Goal: Task Accomplishment & Management: Manage account settings

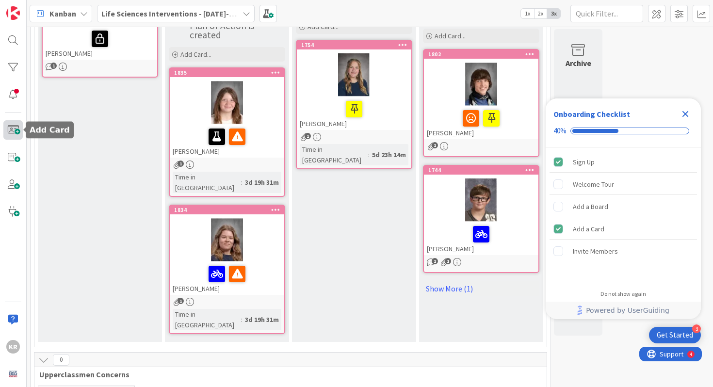
click at [18, 129] on span at bounding box center [12, 129] width 19 height 19
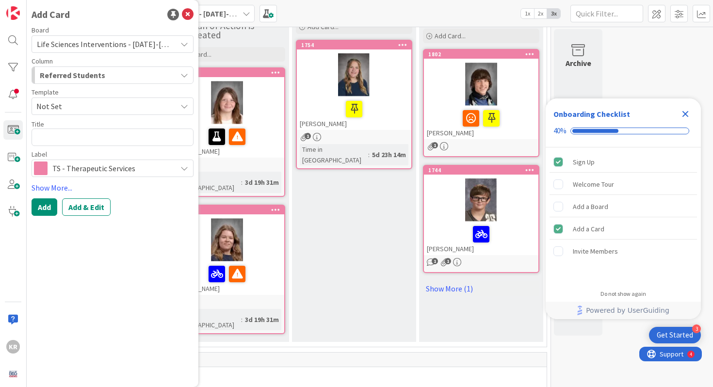
type textarea "x"
type textarea "DENEVE, TRINITY"
click at [47, 143] on textarea "DENEVE, TRINITY" at bounding box center [113, 137] width 162 height 17
type textarea "x"
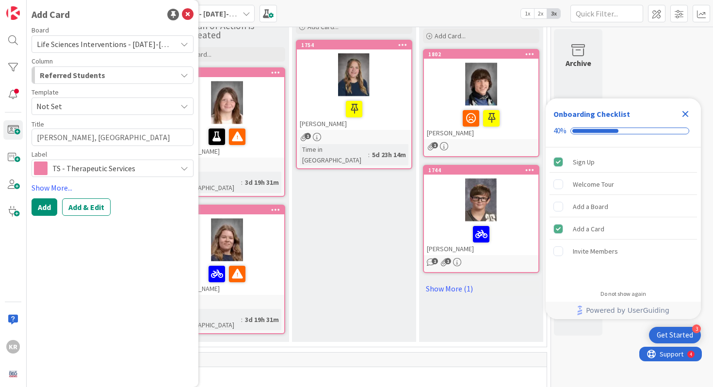
type textarea ", TRINITY"
click at [45, 139] on textarea ", TRINITY" at bounding box center [113, 137] width 162 height 17
type textarea "x"
type textarea ",TRINITY"
type textarea "x"
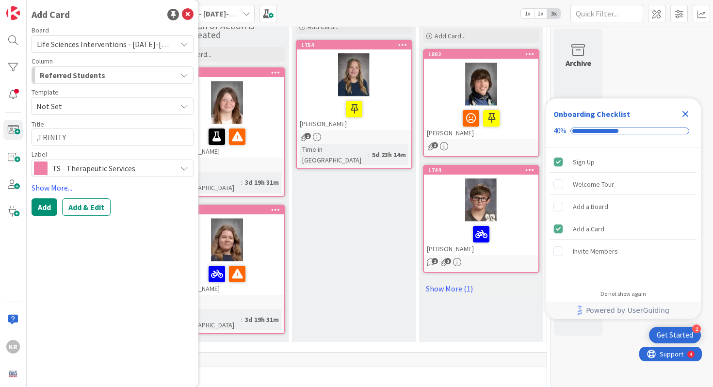
type textarea "TRINITY"
click at [73, 144] on textarea "TRINITY" at bounding box center [113, 137] width 162 height 17
type textarea "x"
type textarea "TRINITY DENEVE, TRINITY"
click at [107, 140] on textarea "TRINITY DENEVE, TRINITY" at bounding box center [113, 137] width 162 height 17
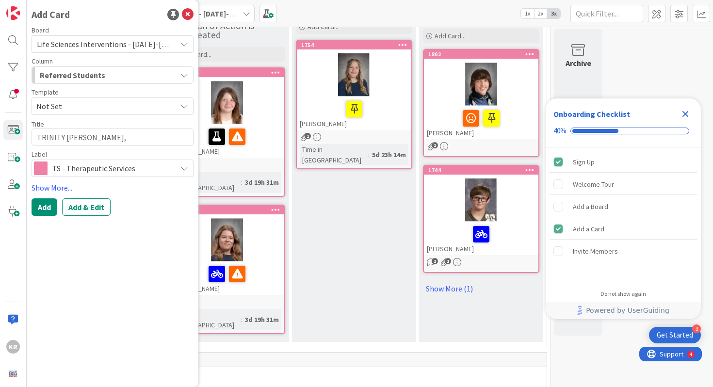
click at [107, 140] on textarea "TRINITY DENEVE, TRINITY" at bounding box center [113, 137] width 162 height 17
type textarea "x"
type textarea "TRINITY DENEVE, \"
type textarea "x"
type textarea "TRINITY DENEVE,"
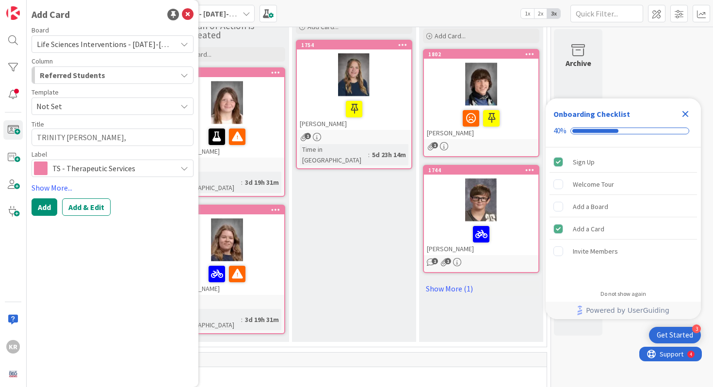
type textarea "x"
type textarea "TRINITY DENEVE,"
type textarea "x"
type textarea "TRINITY DENEVE"
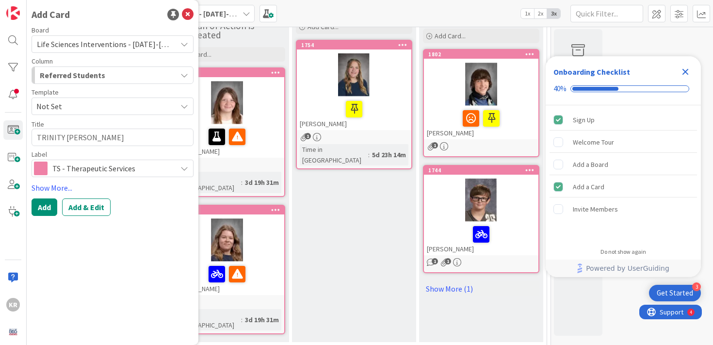
click at [135, 164] on span "TS - Therapeutic Services" at bounding box center [111, 169] width 119 height 14
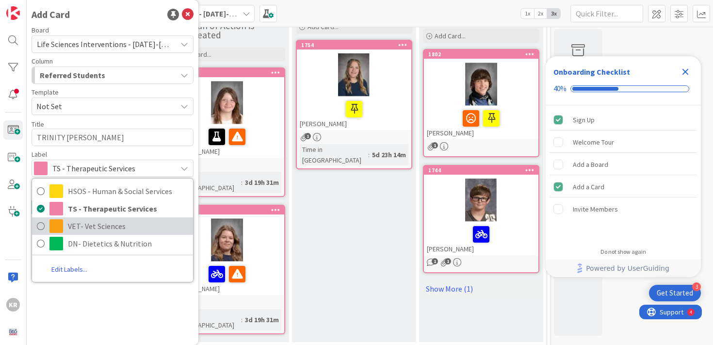
click at [119, 223] on span "VET- Vet Sciences" at bounding box center [128, 226] width 120 height 15
type textarea "x"
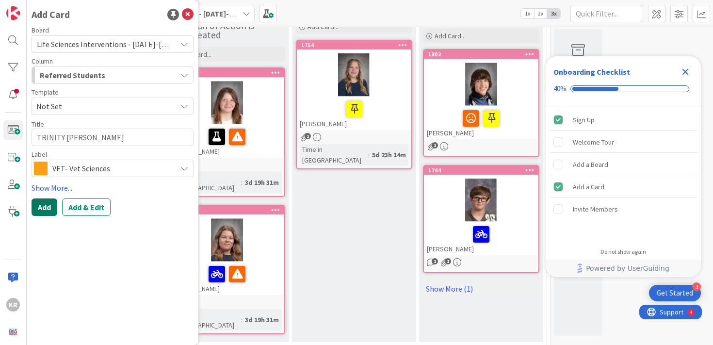
click at [42, 205] on button "Add" at bounding box center [45, 206] width 26 height 17
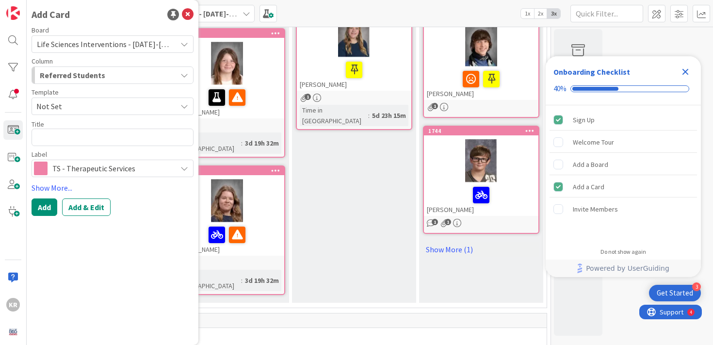
click at [382, 196] on div "Plan of Action All planned interventions are being implemented Add Card... 1754…" at bounding box center [354, 121] width 124 height 364
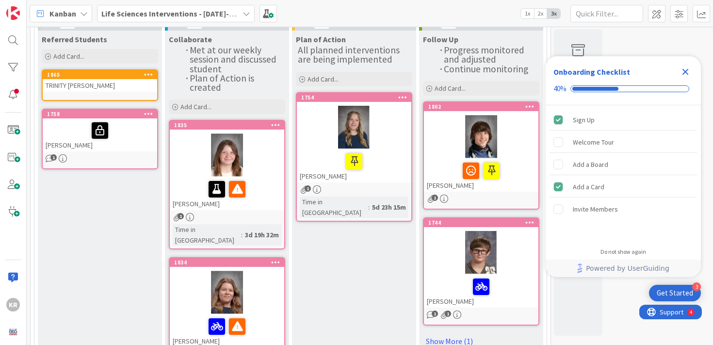
scroll to position [73, 0]
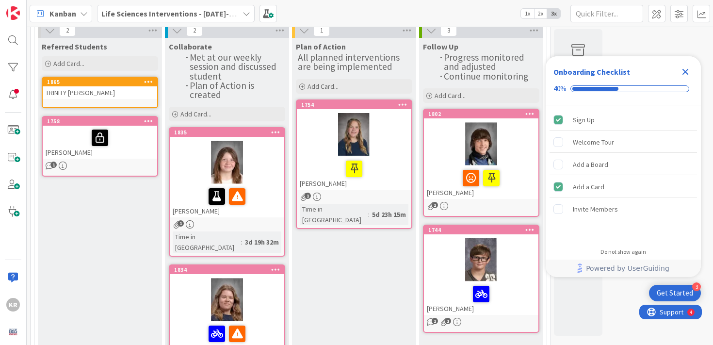
click at [98, 92] on div "TRINITY DENEVE" at bounding box center [100, 92] width 114 height 13
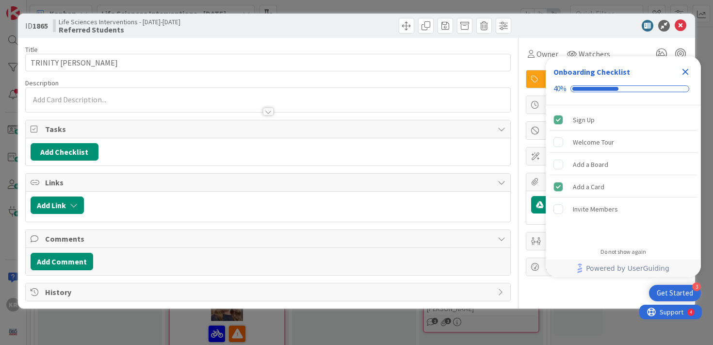
click at [685, 70] on icon "Close Checklist" at bounding box center [686, 72] width 12 height 12
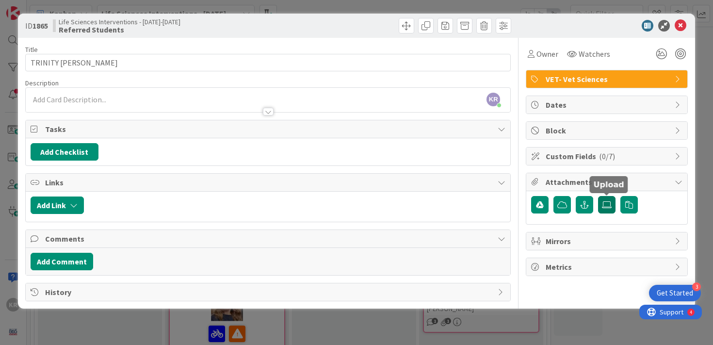
click at [607, 204] on icon at bounding box center [607, 205] width 10 height 8
click at [598, 196] on input "file" at bounding box center [598, 196] width 0 height 0
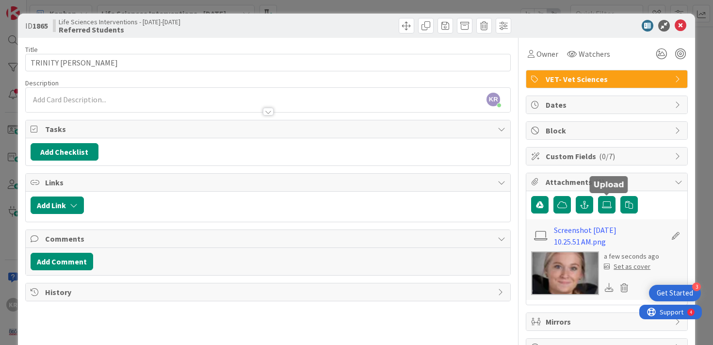
click at [123, 102] on div at bounding box center [268, 107] width 485 height 10
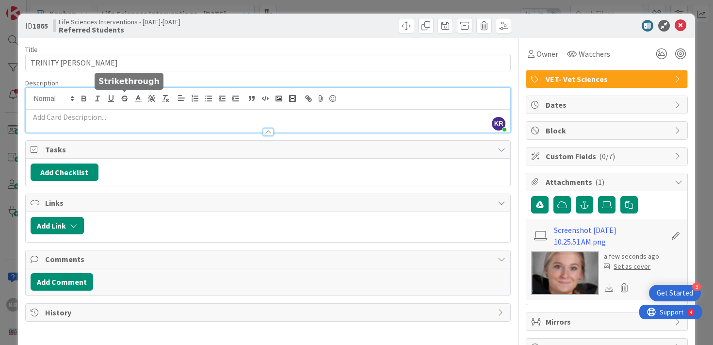
click at [118, 117] on p at bounding box center [268, 117] width 475 height 11
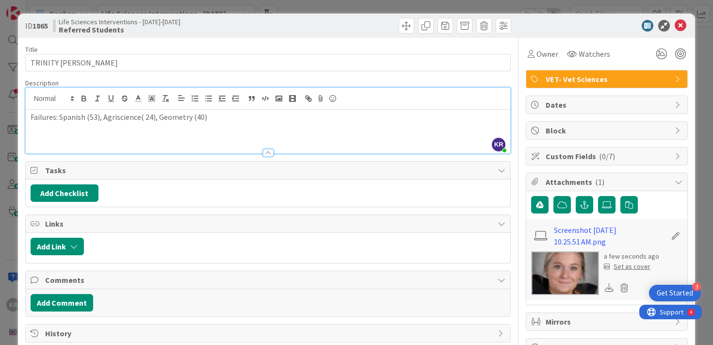
click at [190, 117] on p "Failures: Spanish (53), Agriscience( 24), Geometry (40)" at bounding box center [268, 117] width 475 height 11
click at [141, 120] on p "Failures: Spanish (53), Agriscience( 24), Geometry - Meade(40)" at bounding box center [268, 117] width 475 height 11
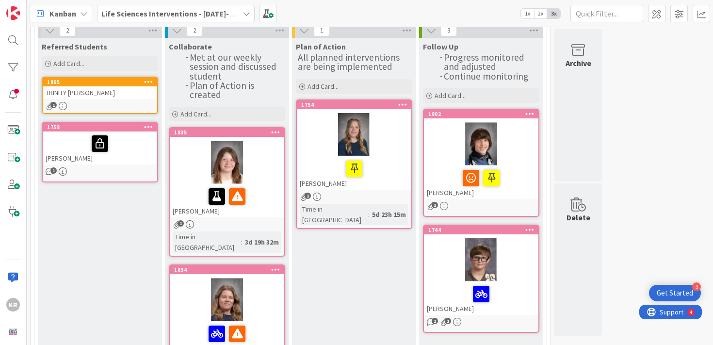
click at [109, 94] on div "TRINITY DENEVE" at bounding box center [100, 92] width 114 height 13
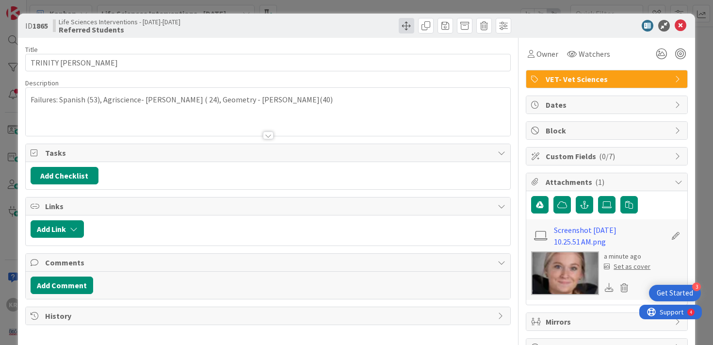
drag, startPoint x: 336, startPoint y: 33, endPoint x: 410, endPoint y: 18, distance: 75.5
click at [414, 16] on div "ID 1865 Life Sciences Interventions - 2025-2026 Referred Students" at bounding box center [357, 26] width 678 height 24
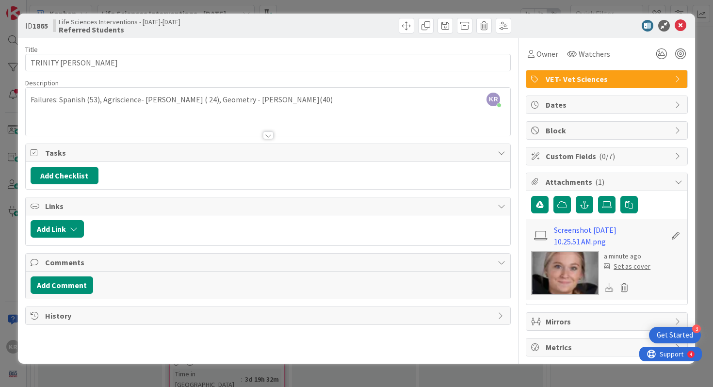
click at [203, 344] on div "ID 1865 Life Sciences Interventions - 2025-2026 Referred Students Title 15 / 12…" at bounding box center [356, 193] width 713 height 387
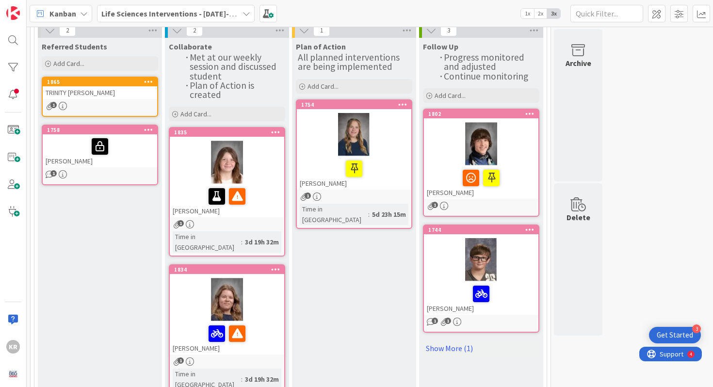
click at [82, 106] on div "1" at bounding box center [100, 106] width 114 height 8
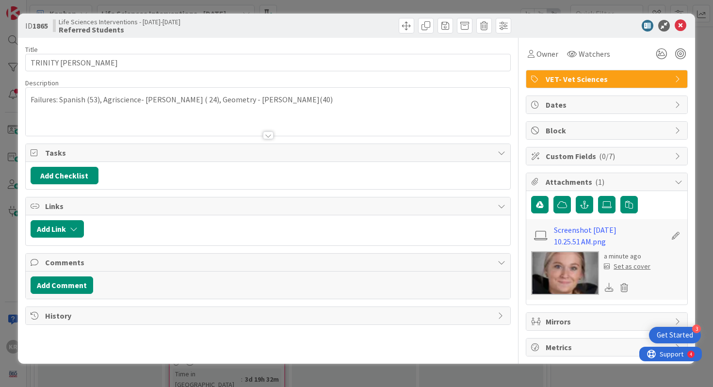
click at [624, 265] on div "Set as cover" at bounding box center [627, 266] width 47 height 10
click at [662, 50] on icon at bounding box center [661, 53] width 17 height 17
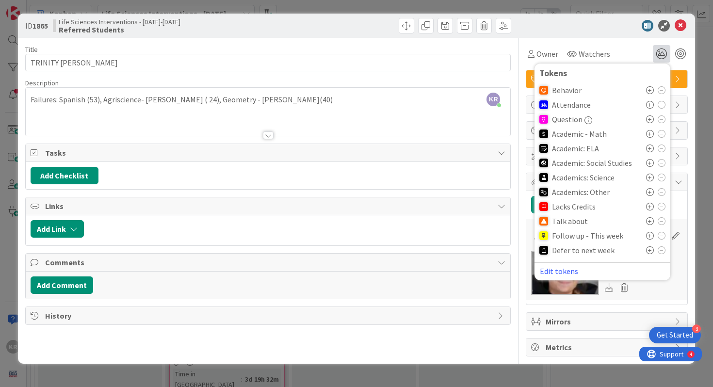
click at [653, 235] on icon at bounding box center [650, 236] width 8 height 8
click at [659, 237] on icon at bounding box center [662, 237] width 8 height 8
click at [648, 221] on icon at bounding box center [650, 221] width 8 height 8
click at [650, 135] on icon at bounding box center [650, 134] width 8 height 8
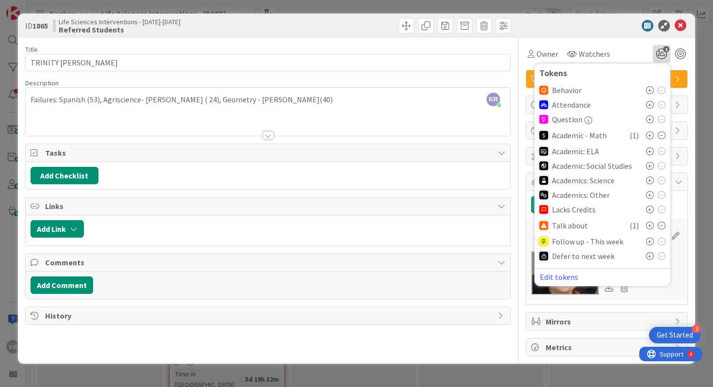
click at [649, 179] on icon at bounding box center [650, 181] width 8 height 8
click at [646, 196] on icon at bounding box center [650, 198] width 8 height 8
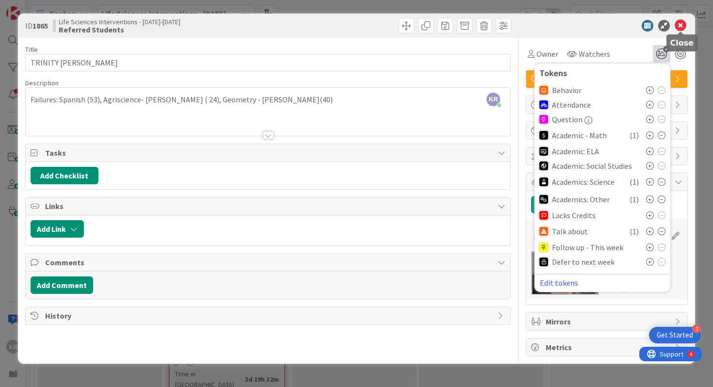
click at [684, 23] on icon at bounding box center [681, 26] width 12 height 12
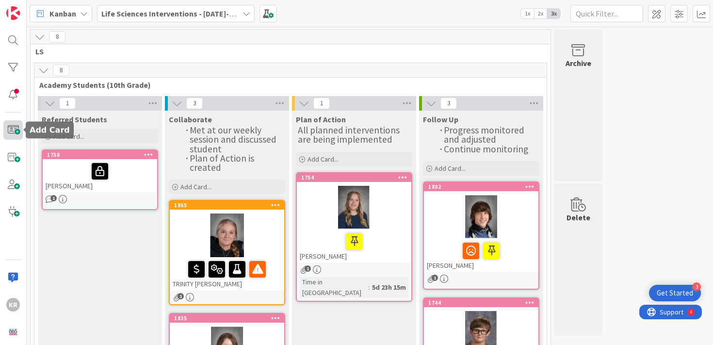
click at [15, 127] on span at bounding box center [12, 129] width 19 height 19
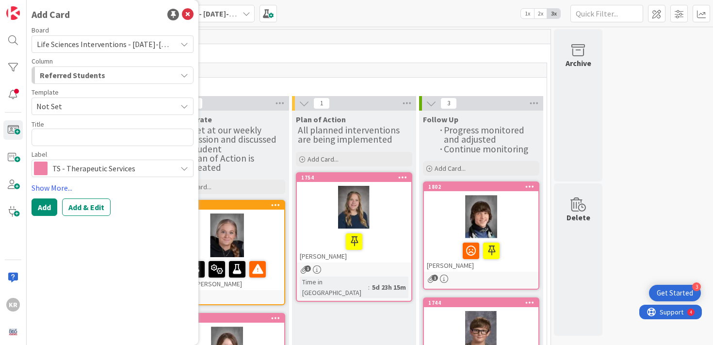
click at [115, 163] on span "TS - Therapeutic Services" at bounding box center [111, 169] width 119 height 14
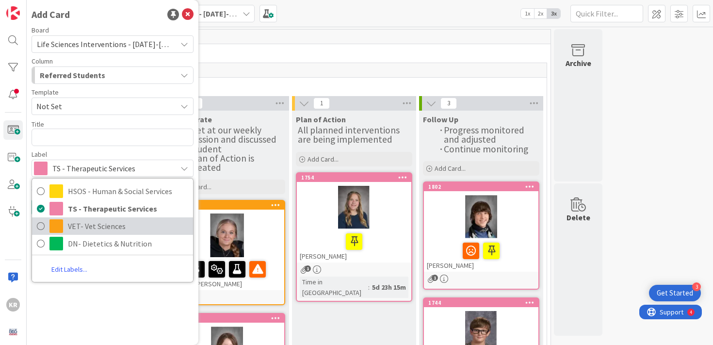
click at [109, 224] on span "VET- Vet Sciences" at bounding box center [128, 226] width 120 height 15
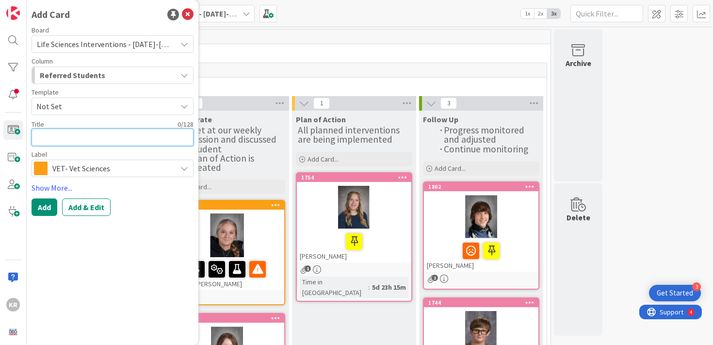
click at [89, 137] on textarea at bounding box center [113, 137] width 162 height 17
type textarea "x"
type textarea "E"
type textarea "x"
type textarea "El"
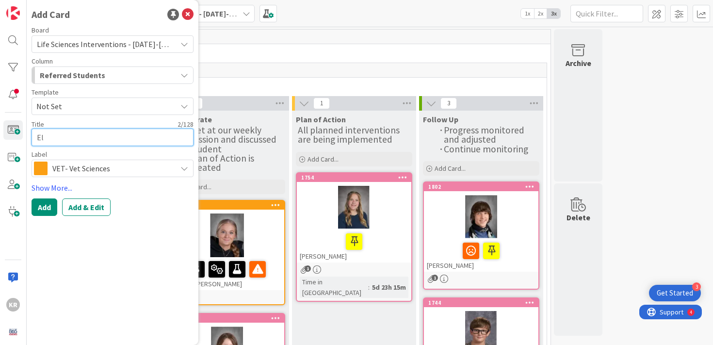
type textarea "x"
type textarea "Ell"
type textarea "x"
type textarea "El"
type textarea "x"
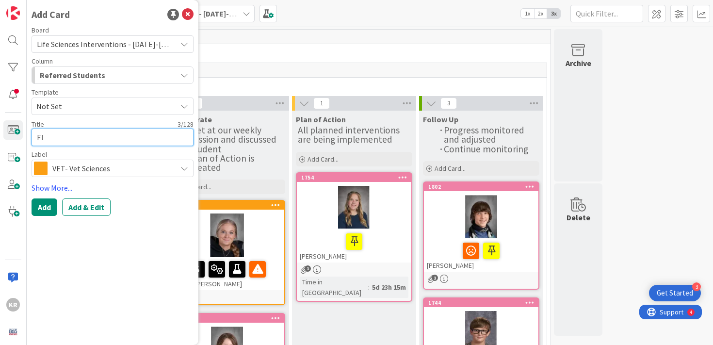
type textarea "E"
type textarea "x"
type textarea "Em"
type textarea "x"
type textarea "Emm"
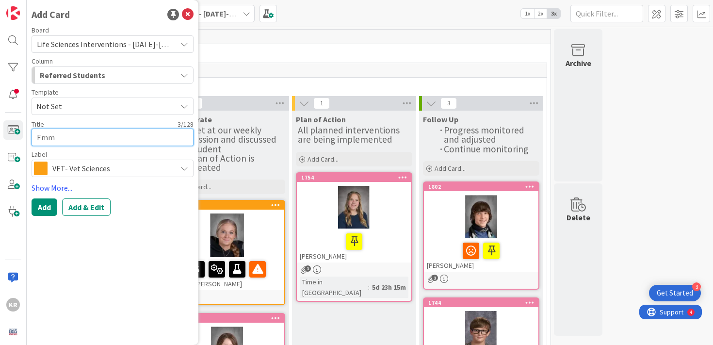
type textarea "x"
type textarea "Emma"
type textarea "x"
type textarea "Emma"
type textarea "x"
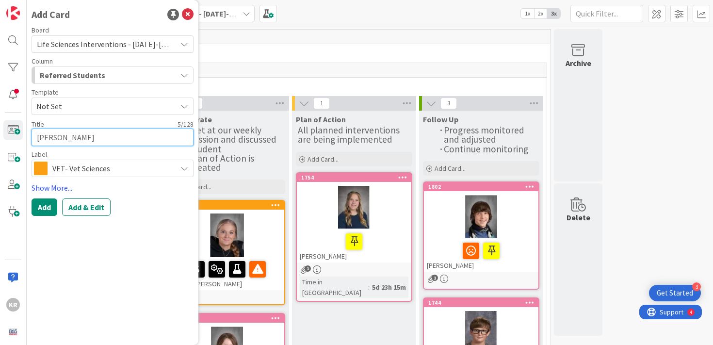
type textarea "Emma B"
type textarea "x"
type textarea "Emma Be"
type textarea "x"
type textarea "Emma Bee"
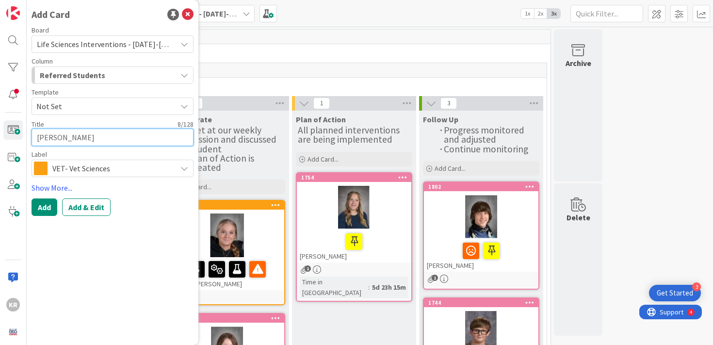
type textarea "x"
type textarea "Emma Beeg"
type textarea "x"
type textarea "Emma Beegle"
type textarea "x"
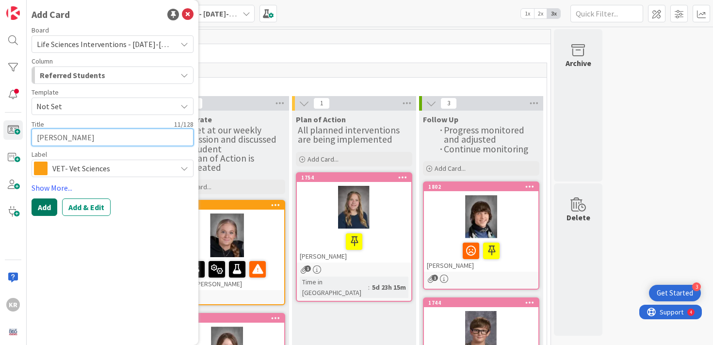
type textarea "Emma Beegle"
click at [48, 205] on button "Add" at bounding box center [45, 206] width 26 height 17
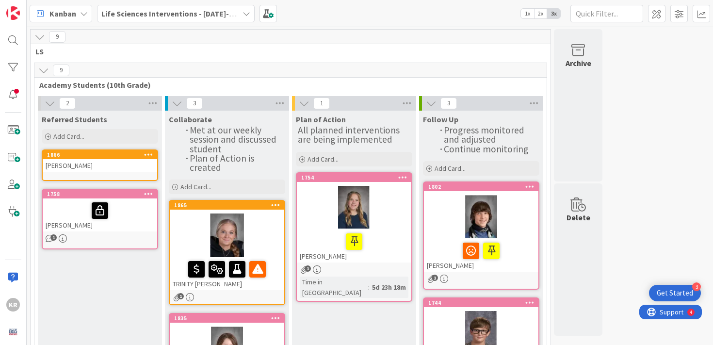
click at [103, 166] on div "Emma Beegle" at bounding box center [100, 165] width 114 height 13
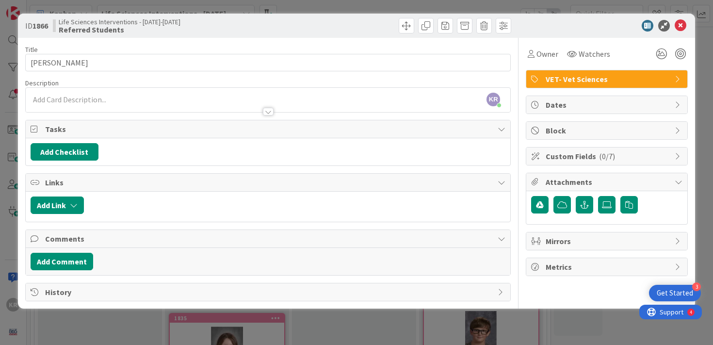
click at [97, 93] on div "KR Kailey Ryan just joined" at bounding box center [268, 100] width 485 height 24
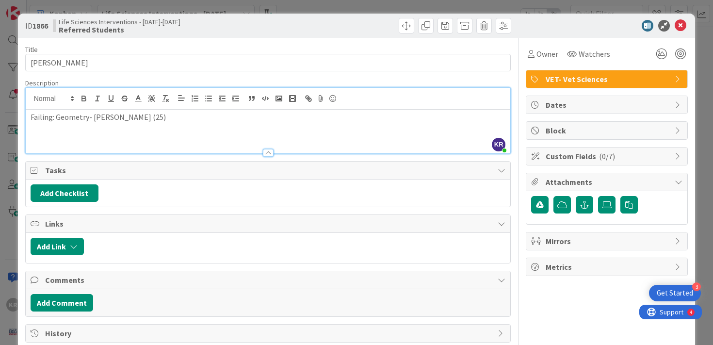
click at [7, 68] on div "ID 1866 Life Sciences Interventions - 2025-2026 Referred Students Title 11 / 12…" at bounding box center [356, 172] width 713 height 345
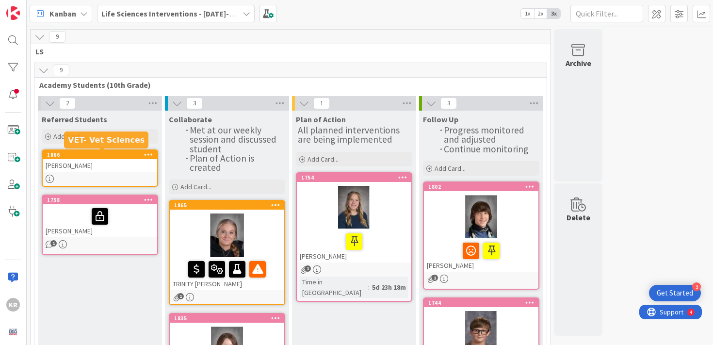
click at [109, 168] on div "Emma Beegle" at bounding box center [100, 165] width 114 height 13
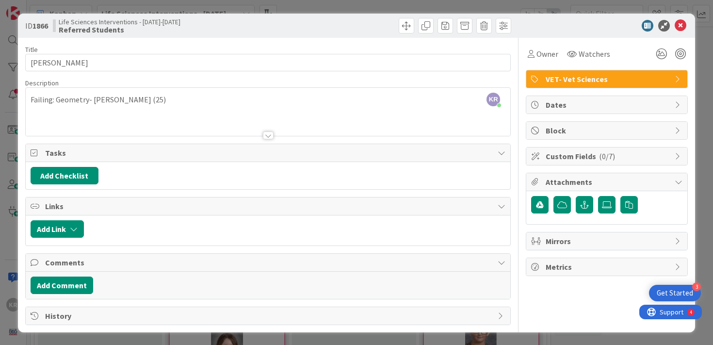
click at [177, 108] on div "KR Kailey Ryan just joined Failing: Geometry- Meade (25)" at bounding box center [268, 112] width 485 height 48
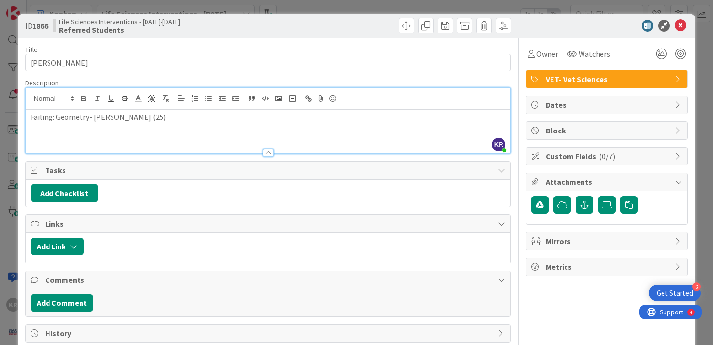
click at [153, 110] on div "Failing: Geometry- Meade (25)" at bounding box center [268, 132] width 485 height 44
click at [150, 114] on p "Failing: Geometry- Meade (25)" at bounding box center [268, 117] width 475 height 11
click at [663, 57] on icon at bounding box center [661, 53] width 17 height 17
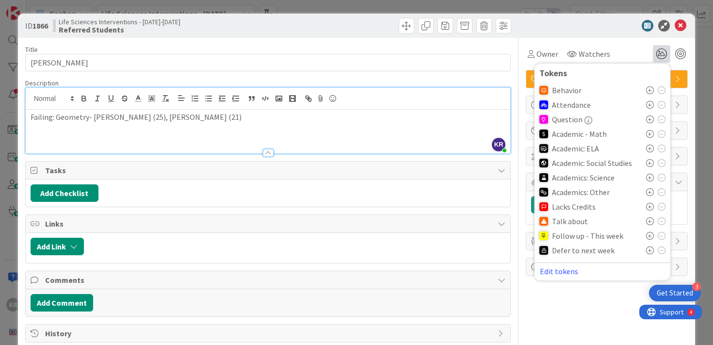
click at [650, 136] on icon at bounding box center [650, 134] width 8 height 8
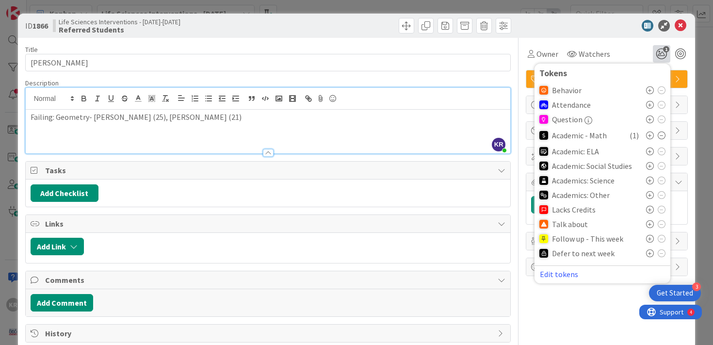
click at [647, 197] on icon at bounding box center [650, 195] width 8 height 8
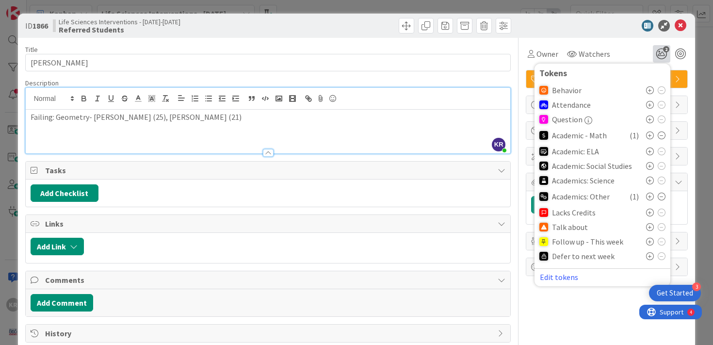
click at [648, 228] on icon at bounding box center [650, 227] width 8 height 8
click at [493, 189] on div "Add Checklist" at bounding box center [268, 192] width 475 height 17
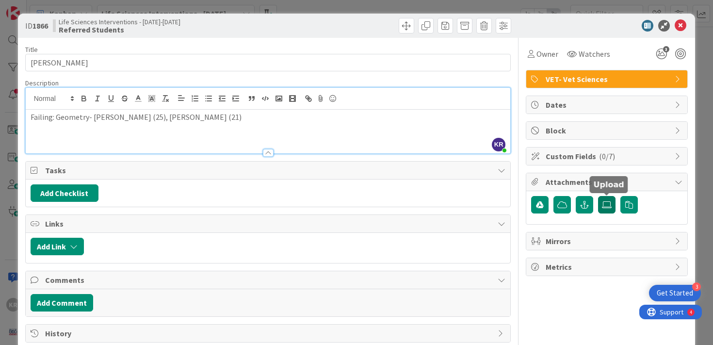
click at [607, 209] on label at bounding box center [606, 204] width 17 height 17
click at [598, 196] on input "file" at bounding box center [598, 196] width 0 height 0
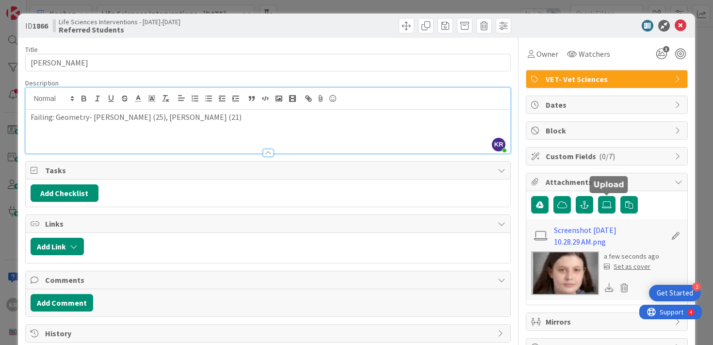
click at [634, 267] on div "Set as cover" at bounding box center [627, 266] width 47 height 10
click at [680, 28] on icon at bounding box center [681, 26] width 12 height 12
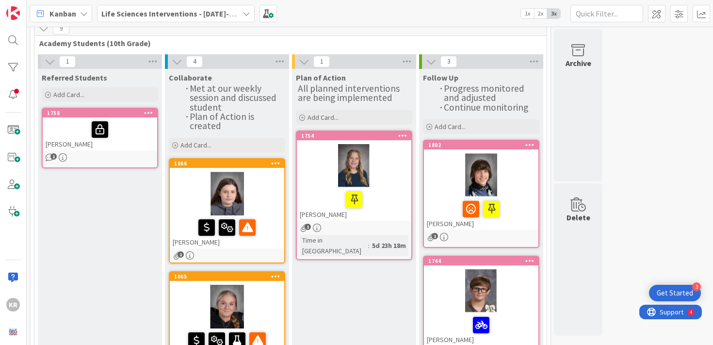
scroll to position [43, 0]
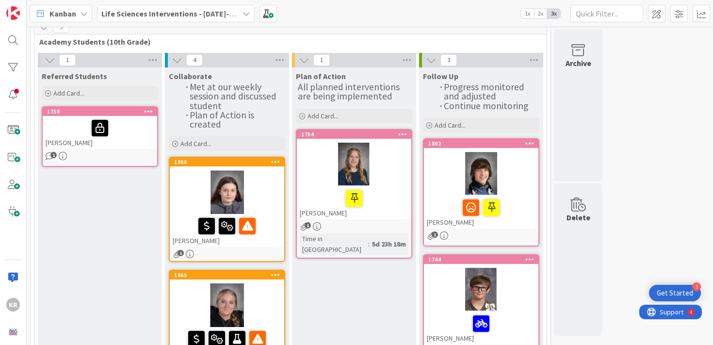
click at [372, 208] on div "[PERSON_NAME]" at bounding box center [354, 202] width 114 height 33
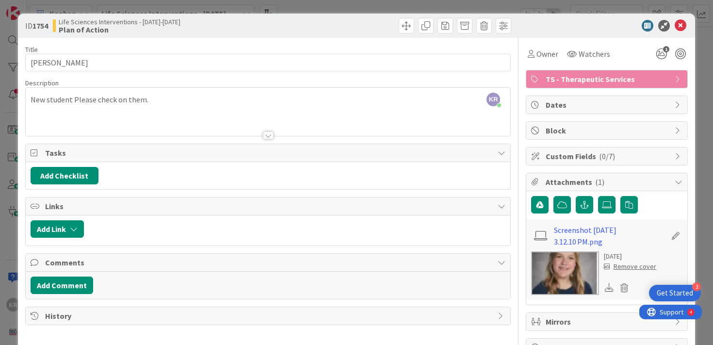
click at [676, 40] on div "Owner Watchers 1" at bounding box center [607, 50] width 162 height 25
click at [676, 31] on icon at bounding box center [681, 26] width 12 height 12
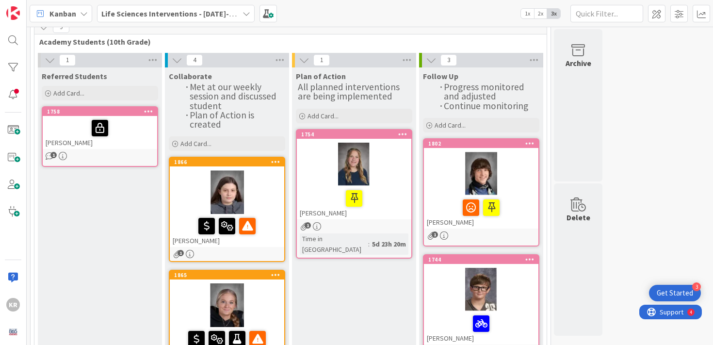
scroll to position [84, 0]
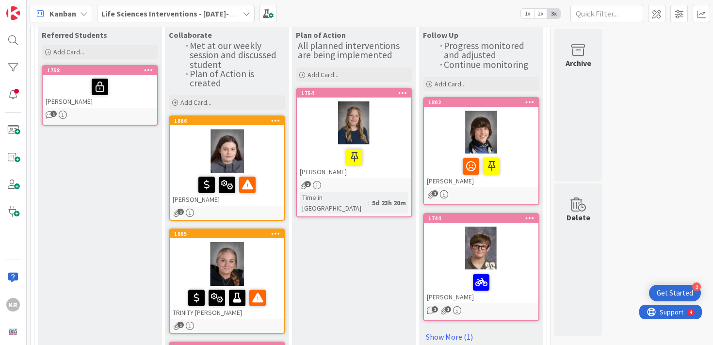
click at [386, 142] on div at bounding box center [354, 123] width 114 height 44
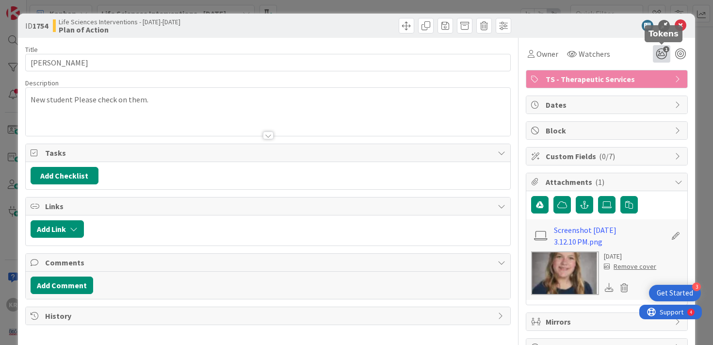
click at [665, 53] on icon "1" at bounding box center [661, 53] width 17 height 17
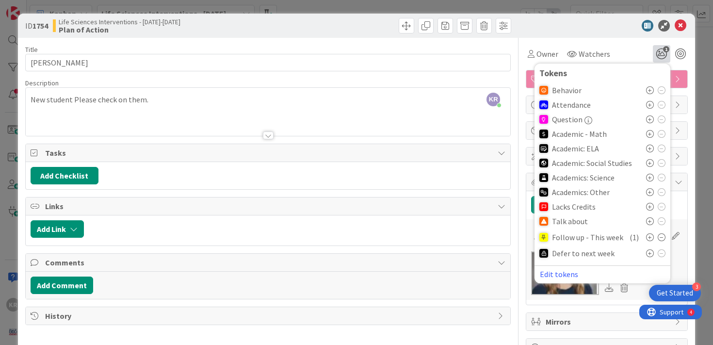
drag, startPoint x: 649, startPoint y: 238, endPoint x: 666, endPoint y: 240, distance: 17.0
click at [666, 240] on div "Tokens Behavior Attendance Question Academic - Math Academic: ELA Academic: Soc…" at bounding box center [603, 174] width 136 height 220
click at [663, 238] on icon at bounding box center [662, 237] width 8 height 8
click at [653, 249] on icon at bounding box center [650, 250] width 8 height 8
click at [681, 27] on icon at bounding box center [681, 26] width 12 height 12
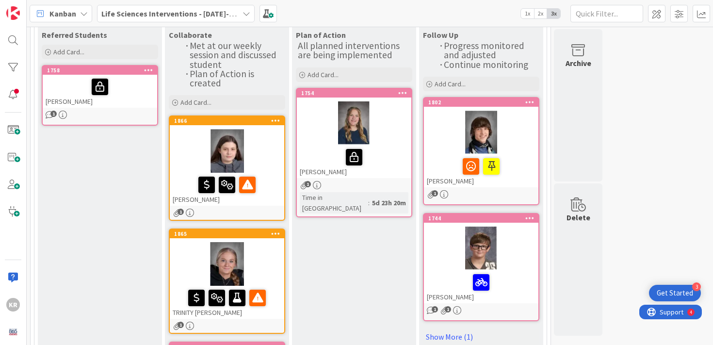
click at [444, 158] on div at bounding box center [481, 166] width 109 height 20
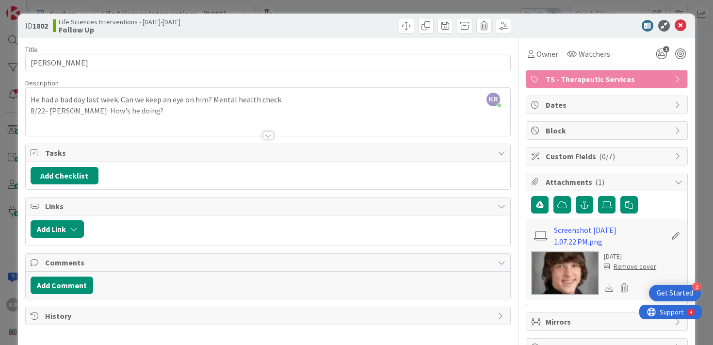
click at [270, 133] on div at bounding box center [268, 135] width 11 height 8
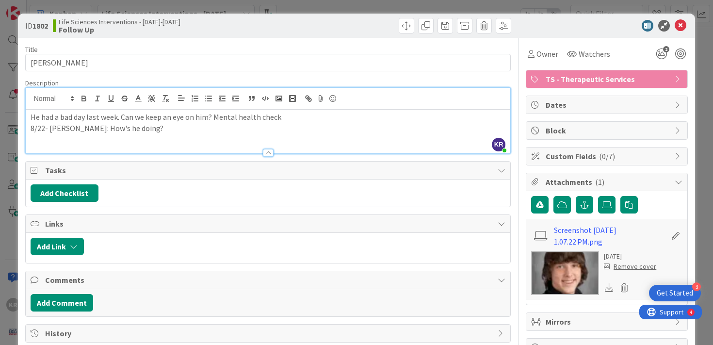
click at [163, 139] on div "He had a bad day last week. Can we keep an eye on him? Mental health check 8/22…" at bounding box center [268, 132] width 485 height 44
click at [6, 176] on div "ID 1802 Life Sciences Interventions - 2025-2026 Follow Up Title 10 / 128 Ben Ty…" at bounding box center [356, 172] width 713 height 345
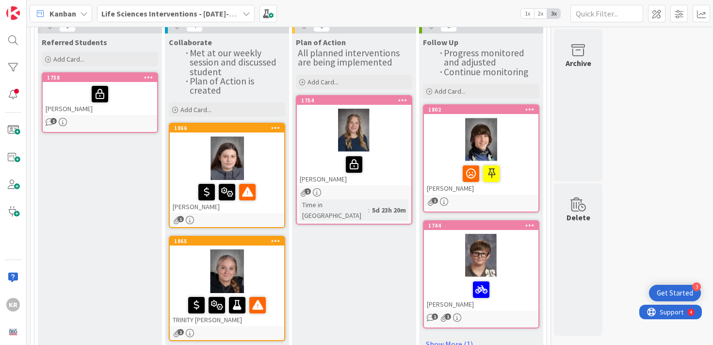
scroll to position [98, 0]
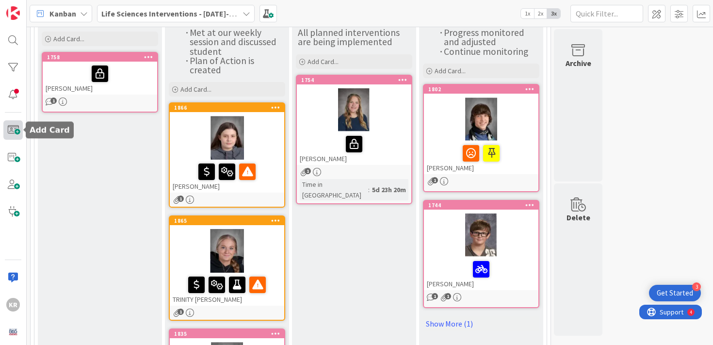
click at [15, 124] on span at bounding box center [12, 129] width 19 height 19
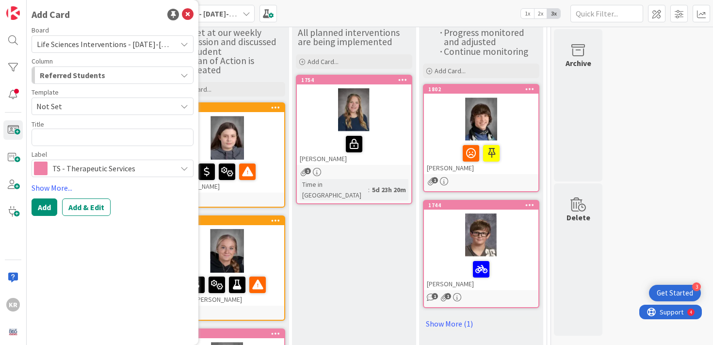
click at [116, 172] on span "TS - Therapeutic Services" at bounding box center [111, 169] width 119 height 14
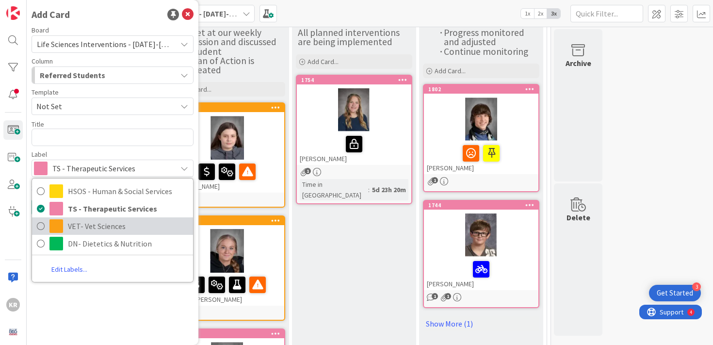
click at [103, 222] on span "VET- Vet Sciences" at bounding box center [128, 226] width 120 height 15
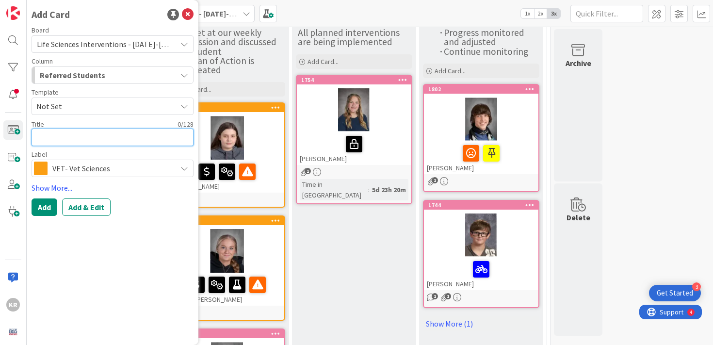
click at [77, 138] on textarea at bounding box center [113, 137] width 162 height 17
paste textarea "REYES ABEYTA, RUBI"
type textarea "x"
type textarea "REYES ABEYTA, RUBI"
click at [77, 137] on textarea "REYES ABEYTA, RUBI" at bounding box center [113, 137] width 162 height 17
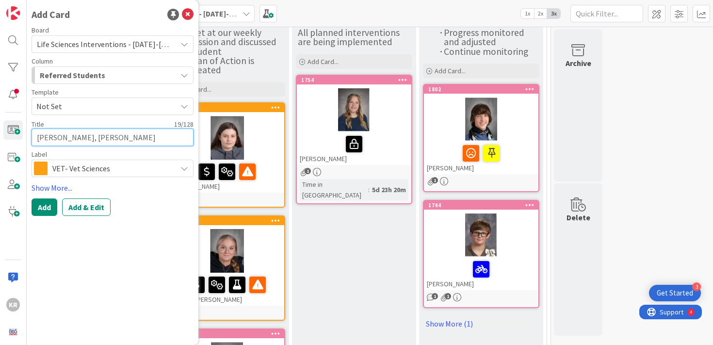
drag, startPoint x: 37, startPoint y: 140, endPoint x: 83, endPoint y: 141, distance: 46.6
click at [83, 141] on textarea "REYES ABEYTA, RUBI" at bounding box center [113, 137] width 162 height 17
type textarea "x"
type textarea ", RUBI"
click at [41, 141] on textarea ", RUBI" at bounding box center [113, 137] width 162 height 17
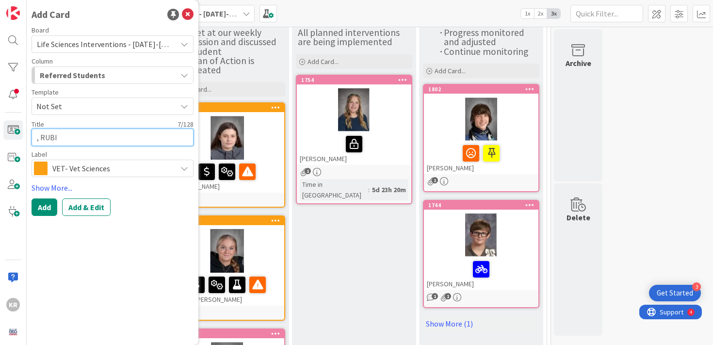
type textarea "x"
type textarea ", =RUBI"
type textarea "x"
type textarea ", RUBI"
type textarea "x"
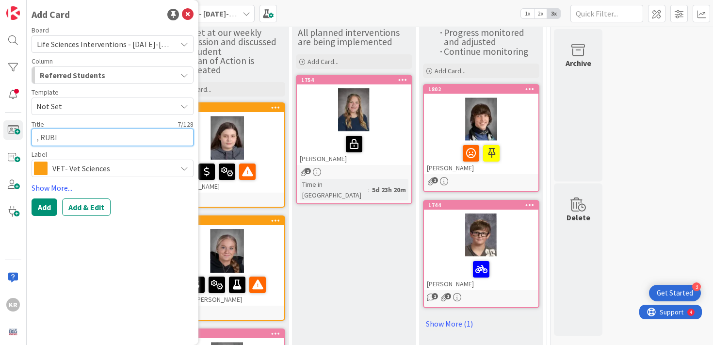
type textarea ", =RUBI"
type textarea "x"
type textarea ", ==RUBI"
type textarea "x"
type textarea ", =RUBI"
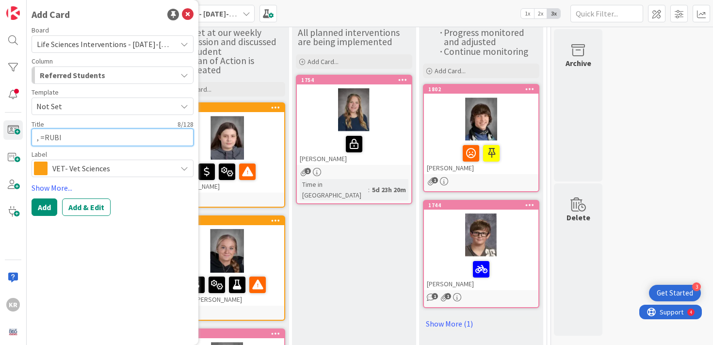
type textarea "x"
type textarea ", RUBI"
type textarea "x"
type textarea ",RUBI"
type textarea "x"
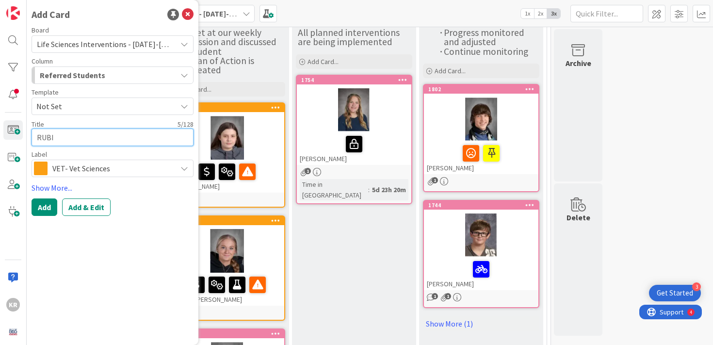
type textarea "RUBI"
click at [82, 147] on div "Board Life Sciences Interventions - 2025-2026 Column Referred Students Template…" at bounding box center [113, 102] width 162 height 150
click at [81, 137] on textarea "RUBI" at bounding box center [113, 137] width 162 height 17
paste textarea "REYES ABEYTA"
type textarea "x"
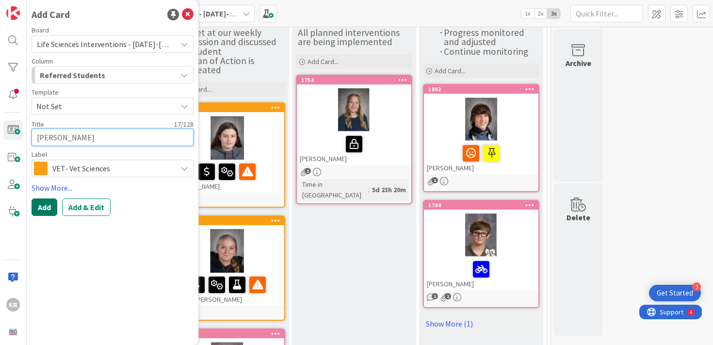
type textarea "RUBI REYES ABEYTA"
click at [47, 205] on button "Add" at bounding box center [45, 206] width 26 height 17
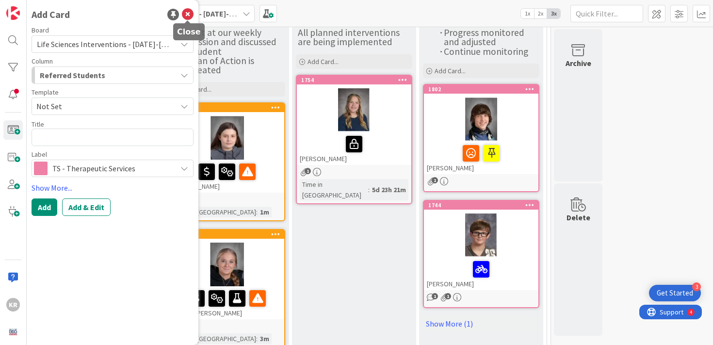
click at [191, 17] on icon at bounding box center [188, 15] width 12 height 12
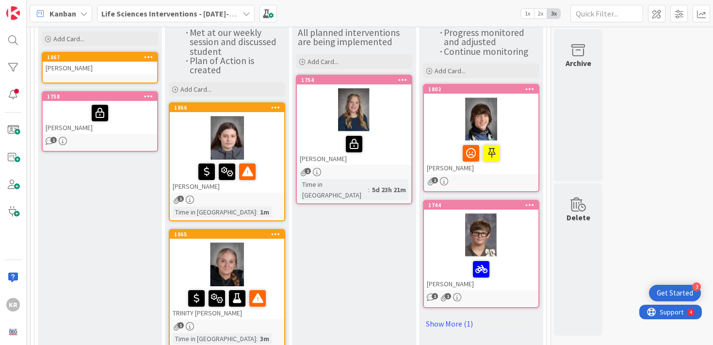
click at [132, 72] on div "RUBI REYES ABEYTA" at bounding box center [100, 68] width 114 height 13
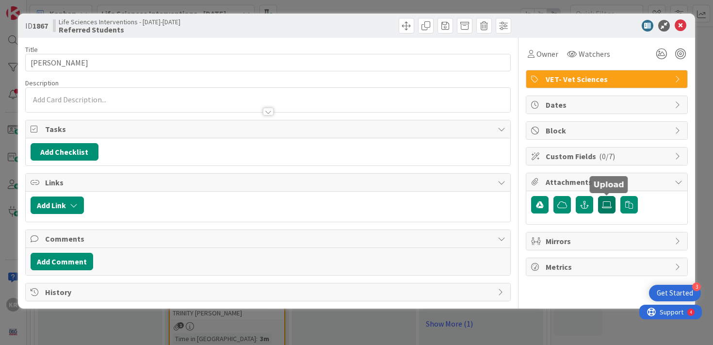
click at [602, 210] on label at bounding box center [606, 204] width 17 height 17
click at [598, 196] on input "file" at bounding box center [598, 196] width 0 height 0
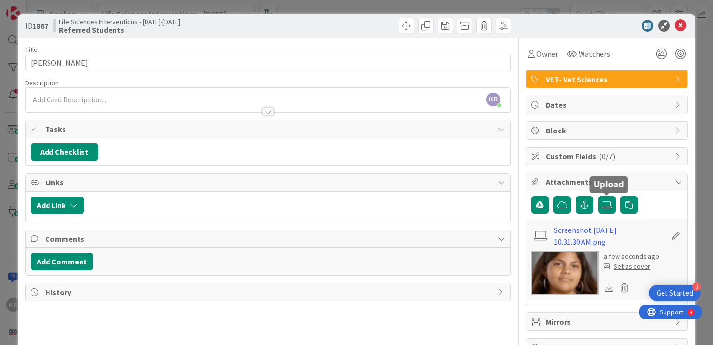
click at [636, 269] on div "Set as cover" at bounding box center [627, 266] width 47 height 10
click at [60, 102] on div at bounding box center [268, 107] width 485 height 10
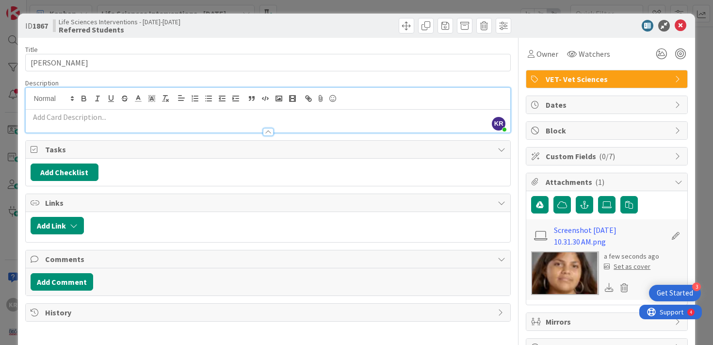
click at [56, 119] on p at bounding box center [268, 117] width 475 height 11
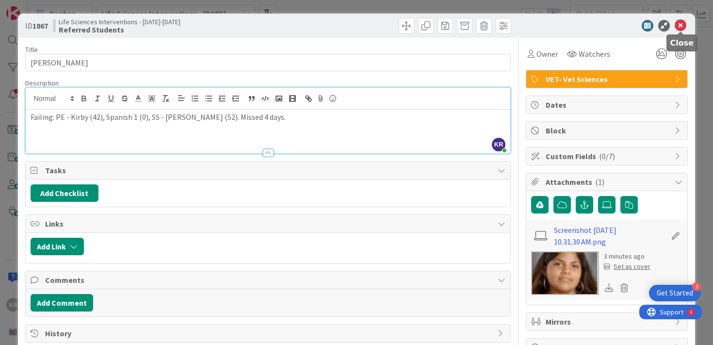
click at [674, 27] on div at bounding box center [602, 26] width 172 height 12
click at [654, 59] on icon at bounding box center [661, 53] width 17 height 17
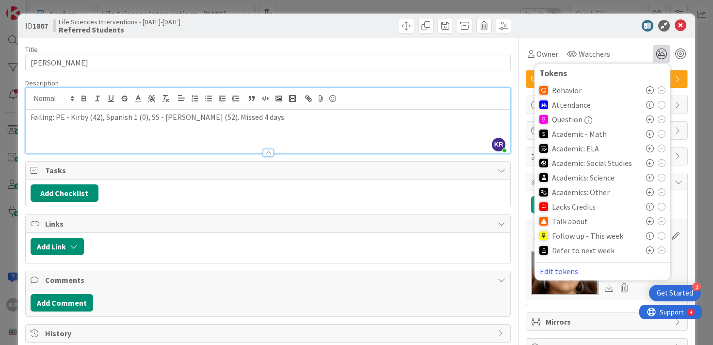
click at [650, 192] on icon at bounding box center [650, 192] width 8 height 8
click at [649, 162] on icon at bounding box center [650, 163] width 8 height 8
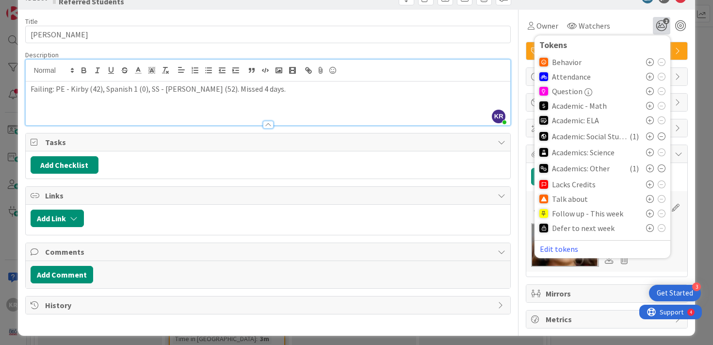
scroll to position [33, 0]
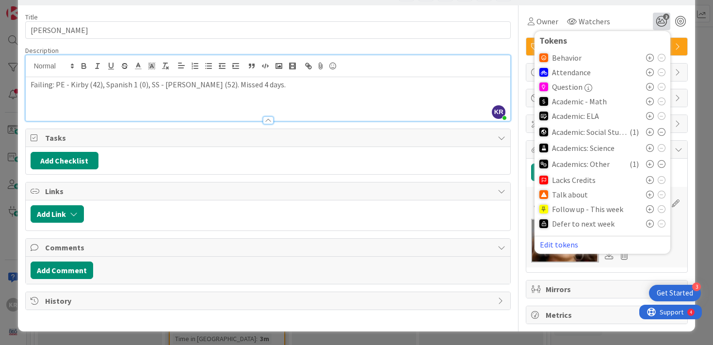
click at [647, 194] on icon at bounding box center [650, 195] width 8 height 8
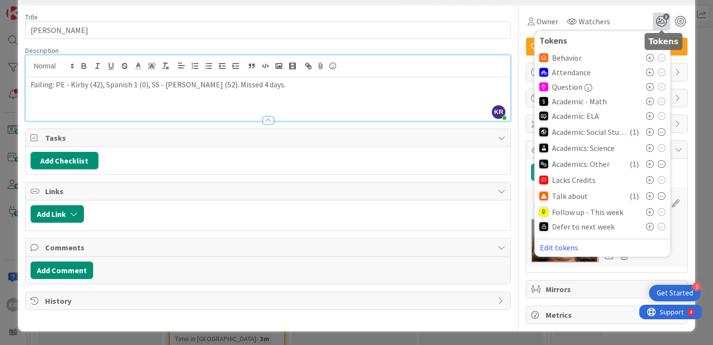
click at [663, 22] on icon "3" at bounding box center [661, 21] width 17 height 17
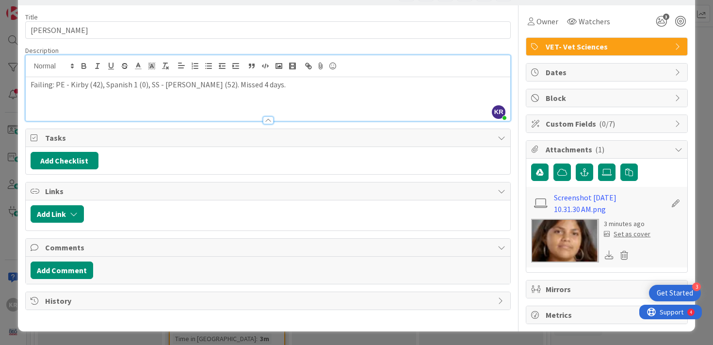
click at [697, 23] on div "ID 1867 Life Sciences Interventions - 2025-2026 Referred Students Title 17 / 12…" at bounding box center [356, 172] width 713 height 345
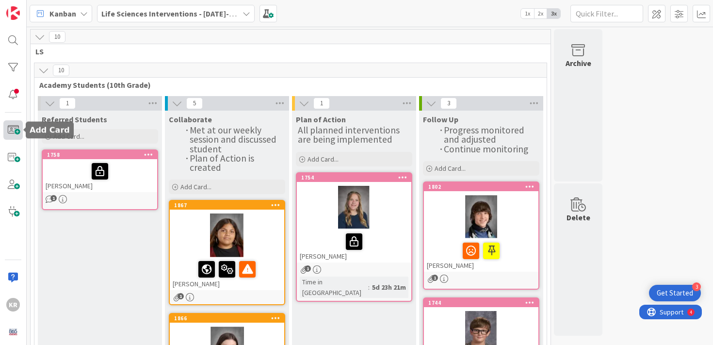
click at [15, 123] on span at bounding box center [12, 129] width 19 height 19
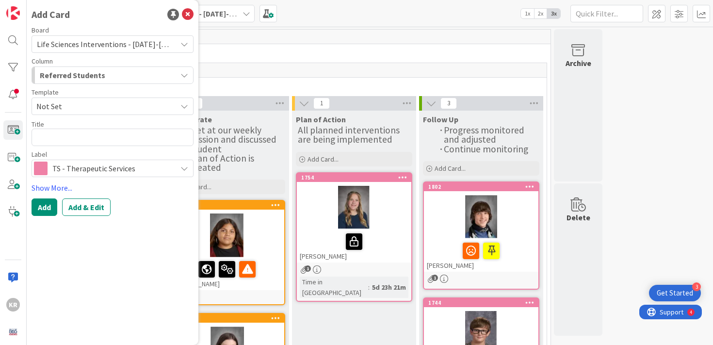
type textarea "x"
type textarea "WEBB, BRIONNAH"
drag, startPoint x: 61, startPoint y: 137, endPoint x: 24, endPoint y: 137, distance: 36.4
click at [24, 137] on div "KR Add Card Board Life Sciences Interventions - 2025-2026 Column Referred Stude…" at bounding box center [13, 172] width 27 height 345
type textarea "x"
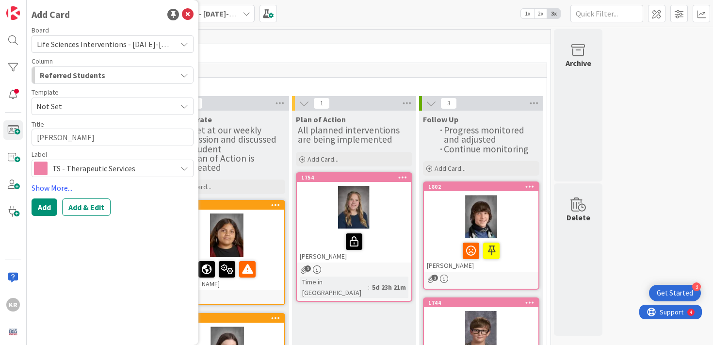
type textarea "BRIONNAH"
click at [97, 139] on textarea "BRIONNAH" at bounding box center [113, 137] width 162 height 17
type textarea "x"
type textarea "BRIONNAH"
type textarea "x"
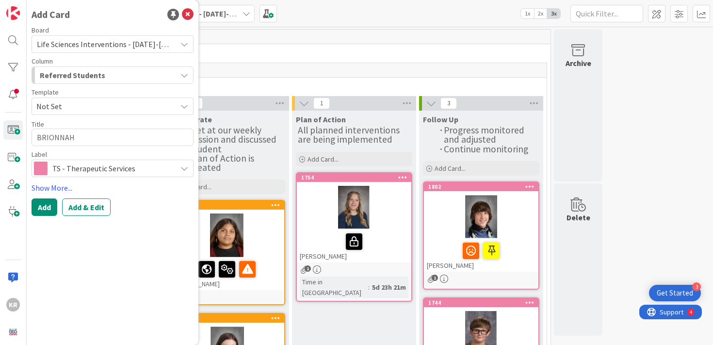
type textarea "BRIONNAH"
type textarea "x"
type textarea "BRIONNAH WEBB,"
type textarea "x"
type textarea "BRIONNAH WEBB,"
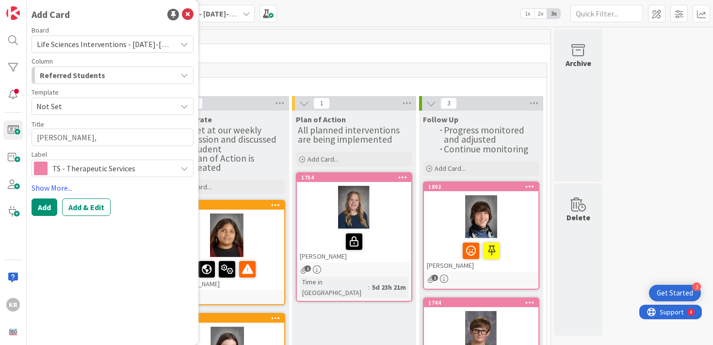
type textarea "x"
type textarea "BRIONNAH WEBB"
type textarea "x"
type textarea "BRIONNAH WEBB"
click at [46, 208] on button "Add" at bounding box center [45, 206] width 26 height 17
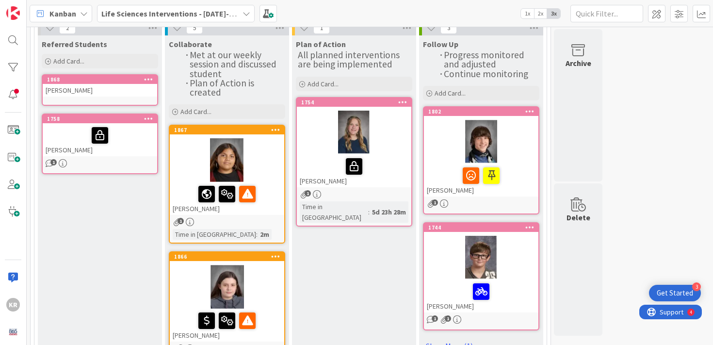
scroll to position [71, 0]
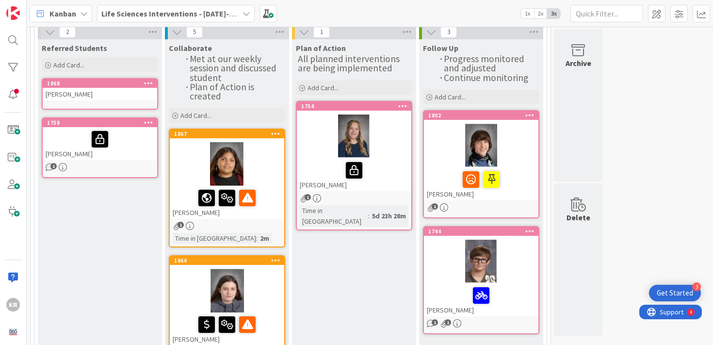
click at [124, 99] on div "BRIONNAH WEBB" at bounding box center [100, 94] width 114 height 13
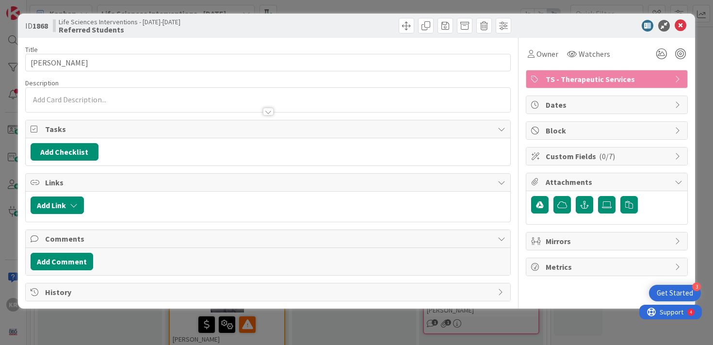
click at [110, 96] on div at bounding box center [268, 100] width 485 height 24
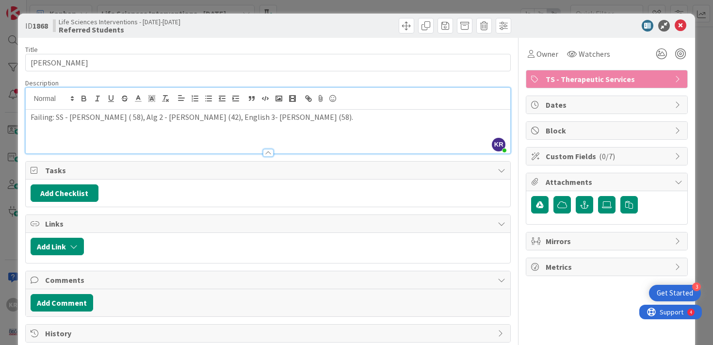
scroll to position [1, 0]
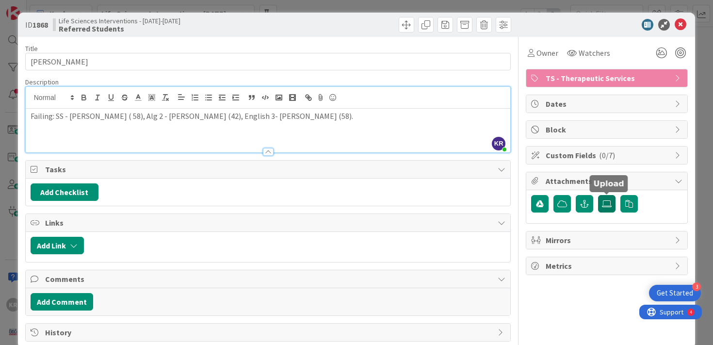
click at [603, 206] on icon at bounding box center [607, 204] width 10 height 8
click at [598, 195] on input "file" at bounding box center [598, 195] width 0 height 0
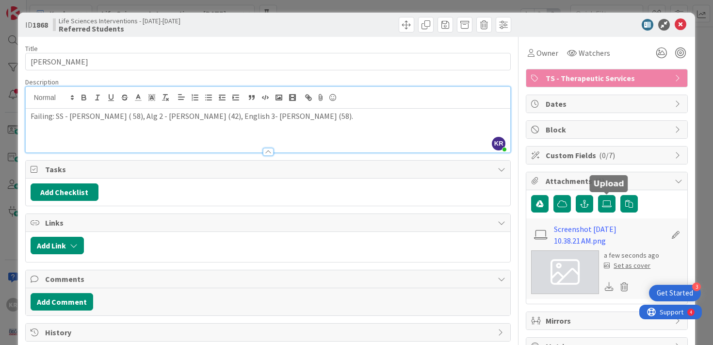
click at [633, 267] on div "Set as cover" at bounding box center [627, 266] width 47 height 10
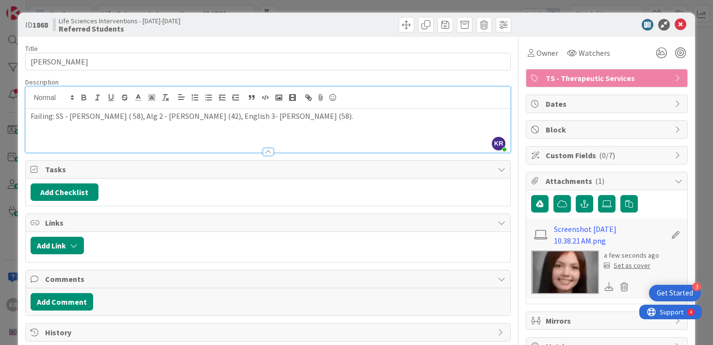
click at [682, 29] on icon at bounding box center [681, 25] width 12 height 12
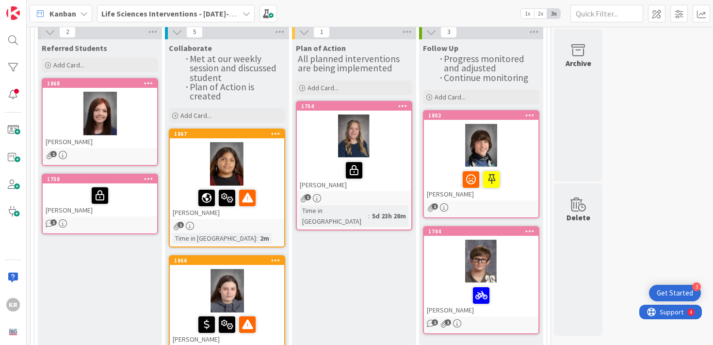
click at [97, 122] on div at bounding box center [100, 114] width 114 height 44
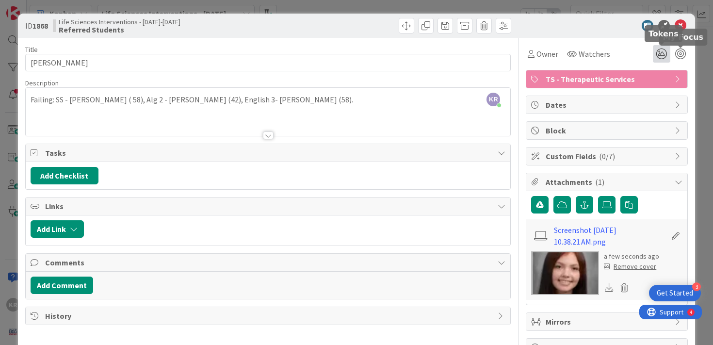
click at [663, 56] on icon at bounding box center [661, 53] width 17 height 17
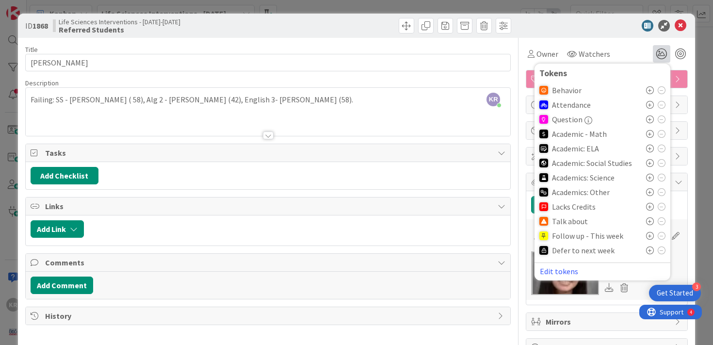
click at [650, 133] on icon at bounding box center [650, 134] width 8 height 8
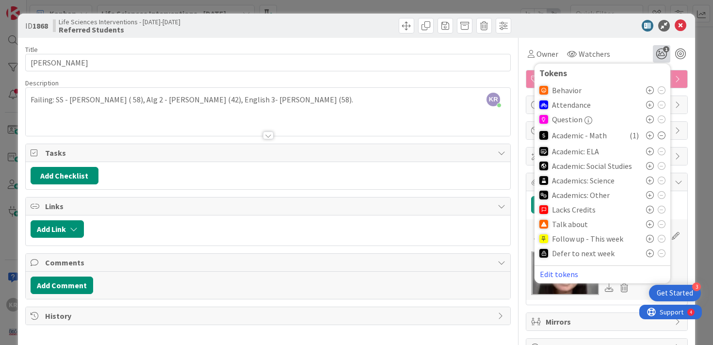
click at [648, 151] on icon at bounding box center [650, 151] width 8 height 8
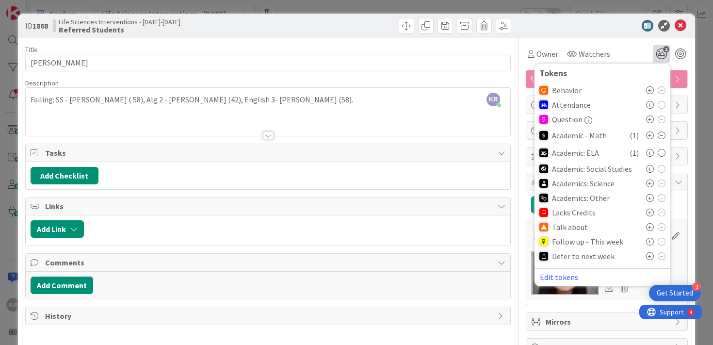
click at [651, 165] on icon at bounding box center [650, 169] width 8 height 8
click at [681, 24] on icon at bounding box center [681, 26] width 12 height 12
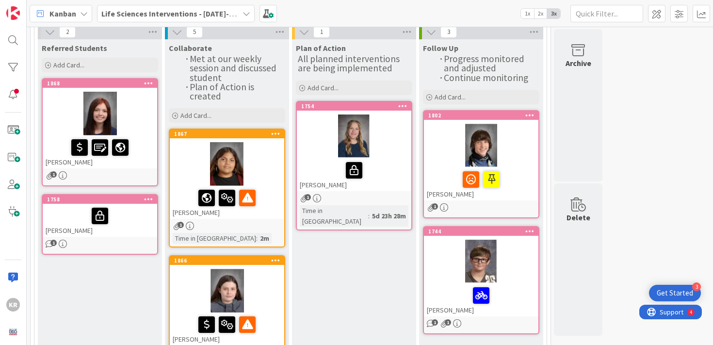
click at [147, 115] on div at bounding box center [100, 114] width 114 height 44
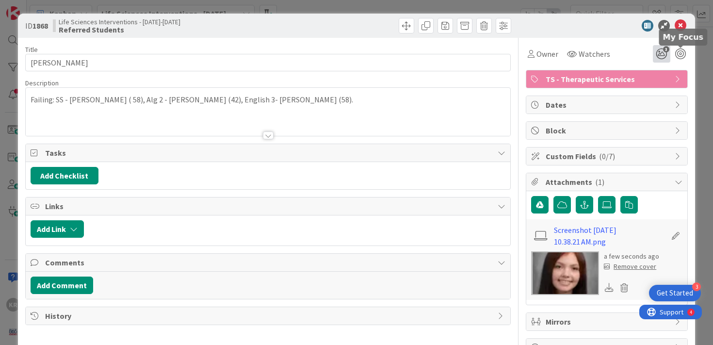
click at [667, 50] on span "3" at bounding box center [666, 49] width 6 height 6
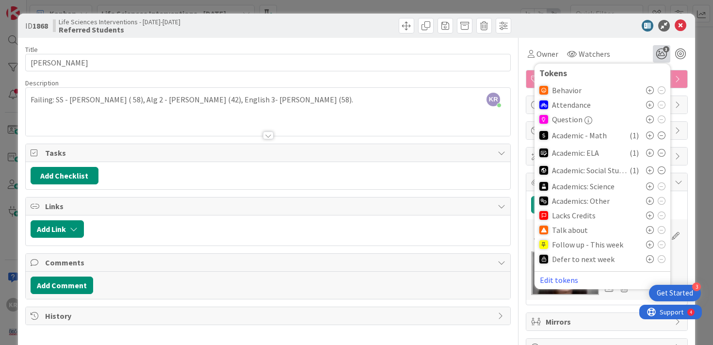
click at [648, 230] on icon at bounding box center [650, 230] width 8 height 8
click at [708, 18] on div "ID 1868 Life Sciences Interventions - 2025-2026 Referred Students Title 14 / 12…" at bounding box center [356, 172] width 713 height 345
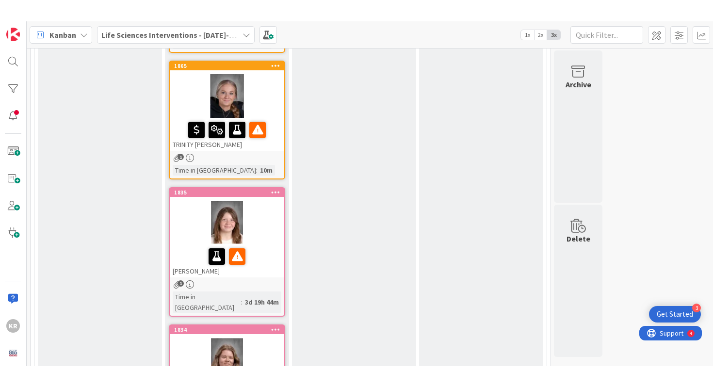
scroll to position [803, 0]
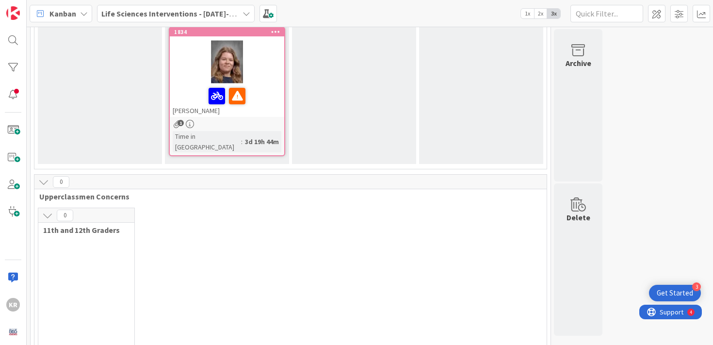
drag, startPoint x: 66, startPoint y: 85, endPoint x: 381, endPoint y: 5, distance: 324.3
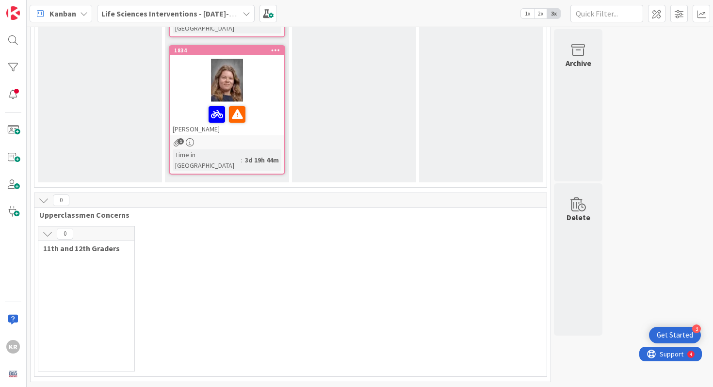
scroll to position [761, 0]
